Goal: Check status: Check status

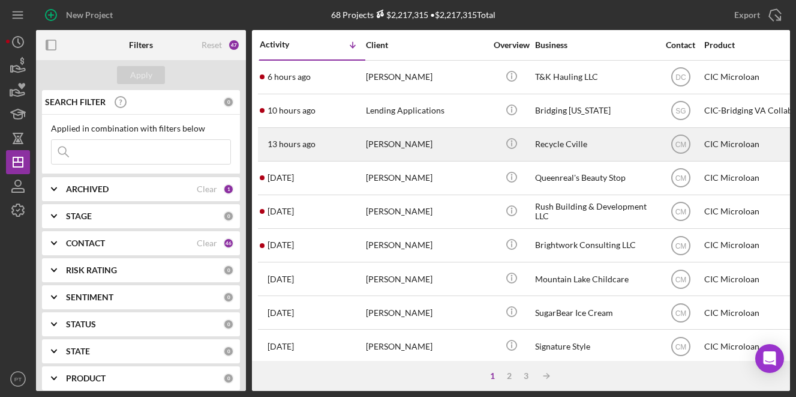
click at [367, 142] on div "[PERSON_NAME]" at bounding box center [426, 144] width 120 height 32
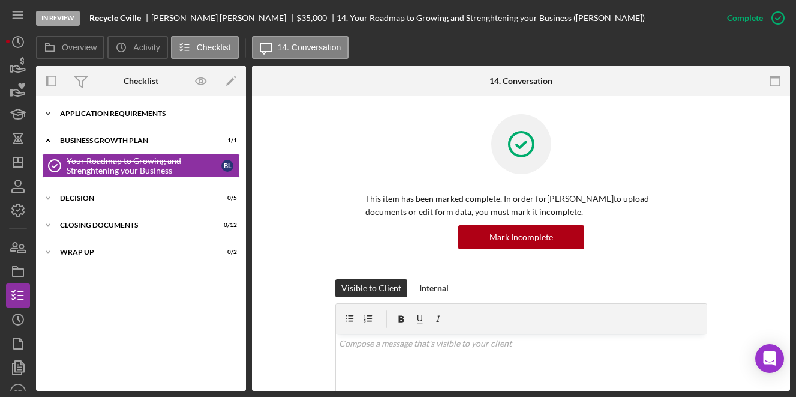
click at [176, 109] on div "Icon/Expander APPLICATION REQUIREMENTS 14 / 14" at bounding box center [141, 113] width 210 height 24
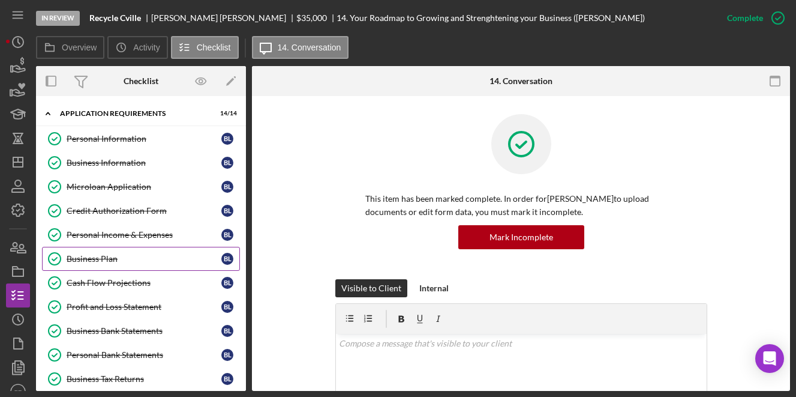
scroll to position [223, 0]
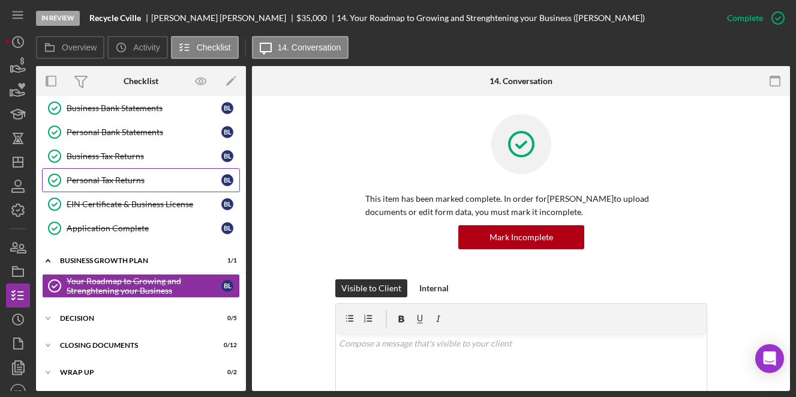
click at [146, 181] on div "Personal Tax Returns" at bounding box center [144, 180] width 155 height 10
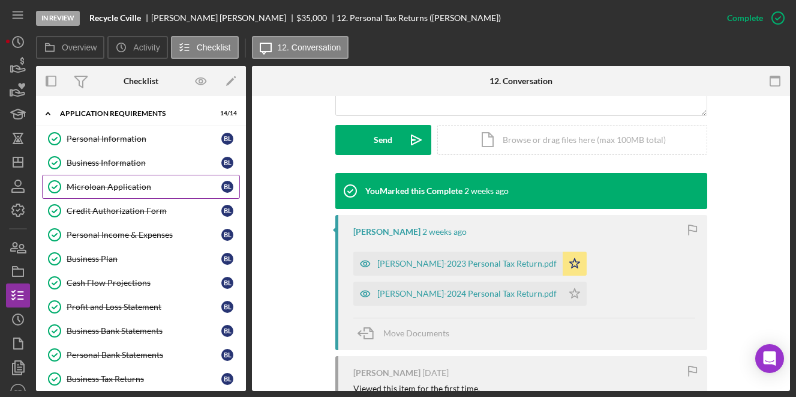
click at [121, 197] on link "Microloan Application Microloan Application [PERSON_NAME]" at bounding box center [141, 187] width 198 height 24
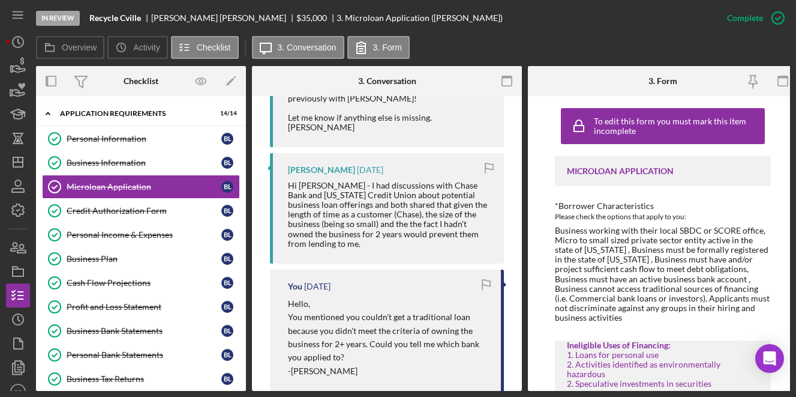
scroll to position [797, 0]
